Goal: Task Accomplishment & Management: Manage account settings

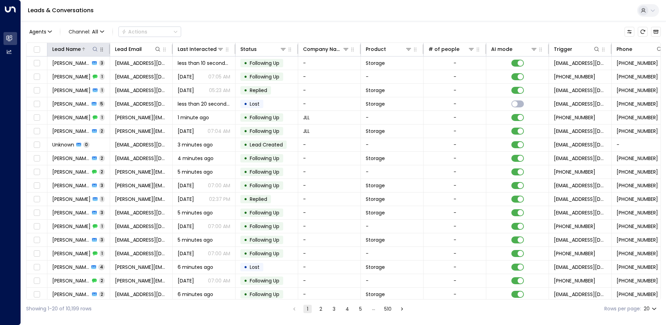
click at [78, 49] on div "Lead Name" at bounding box center [66, 49] width 29 height 8
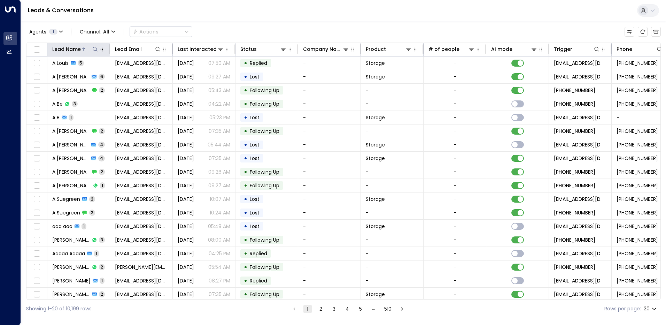
click at [96, 50] on icon at bounding box center [95, 49] width 6 height 6
click at [69, 73] on input "text" at bounding box center [95, 74] width 96 height 13
type input "**********"
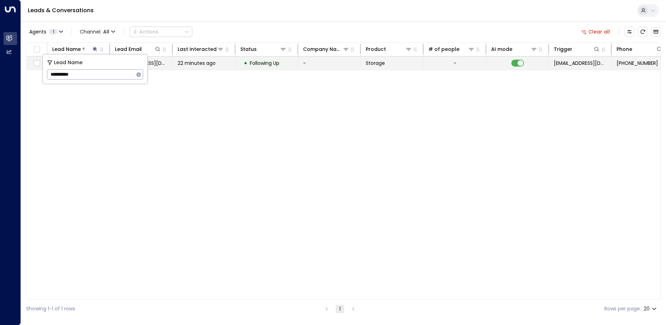
click at [155, 64] on span "[EMAIL_ADDRESS][DOMAIN_NAME]" at bounding box center [141, 63] width 53 height 7
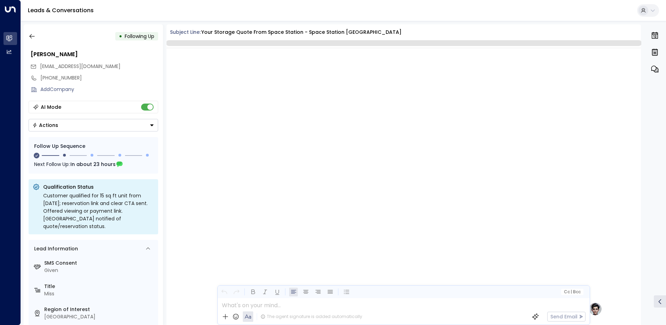
scroll to position [489, 0]
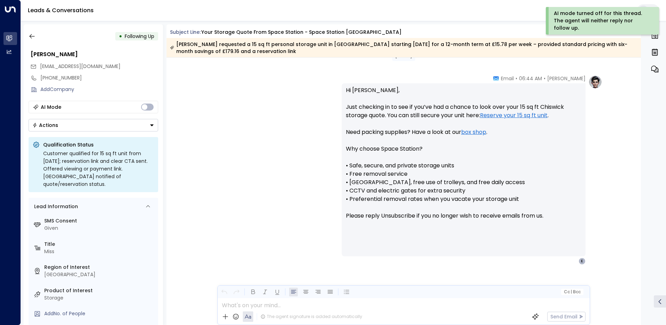
drag, startPoint x: 150, startPoint y: 123, endPoint x: 145, endPoint y: 113, distance: 10.8
click at [148, 119] on button "Actions" at bounding box center [94, 125] width 130 height 13
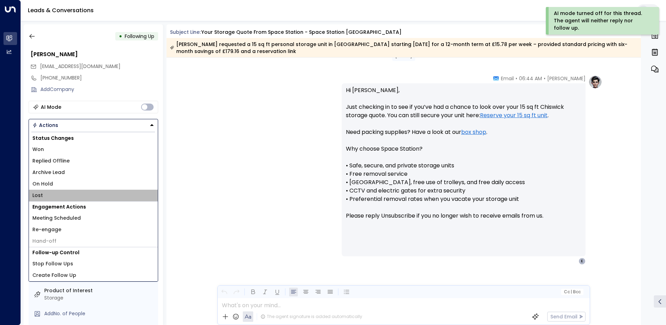
click at [38, 197] on span "Lost" at bounding box center [37, 195] width 10 height 7
